Goal: Navigation & Orientation: Find specific page/section

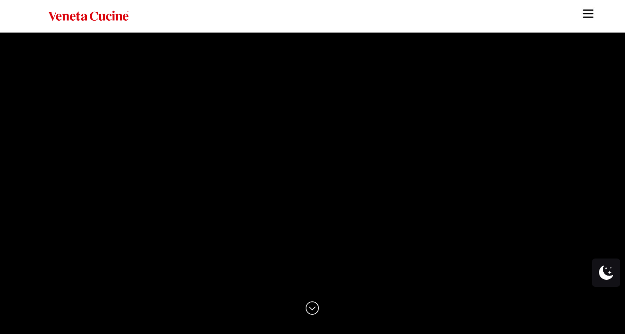
click at [590, 12] on img "Site" at bounding box center [588, 14] width 14 height 14
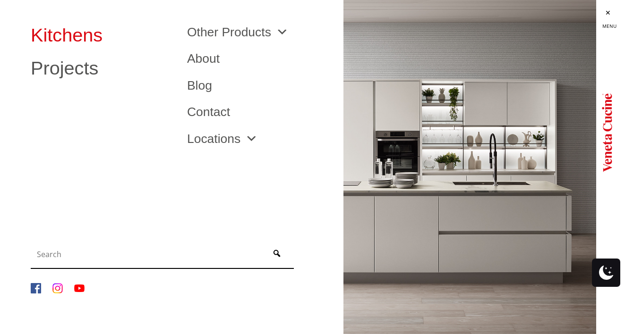
click at [93, 37] on link "Kitchens" at bounding box center [102, 35] width 142 height 19
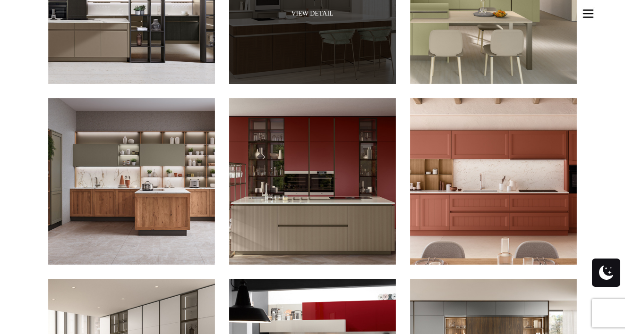
scroll to position [598, 0]
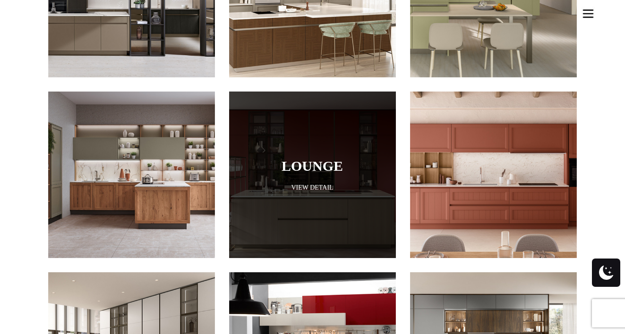
click at [317, 159] on link "Lounge" at bounding box center [312, 166] width 119 height 16
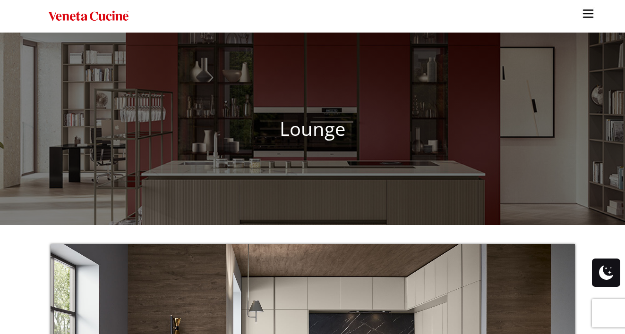
click at [586, 17] on img "Site" at bounding box center [588, 14] width 14 height 14
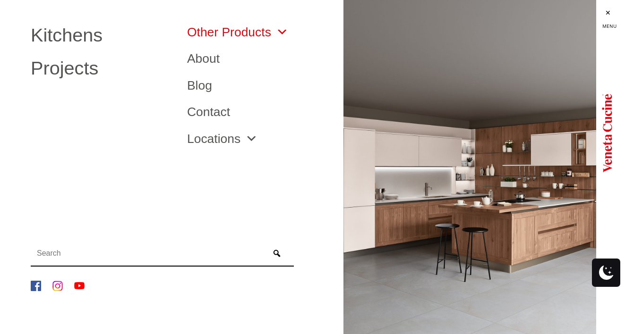
click at [284, 29] on span "Site" at bounding box center [279, 32] width 17 height 12
